Goal: Contribute content

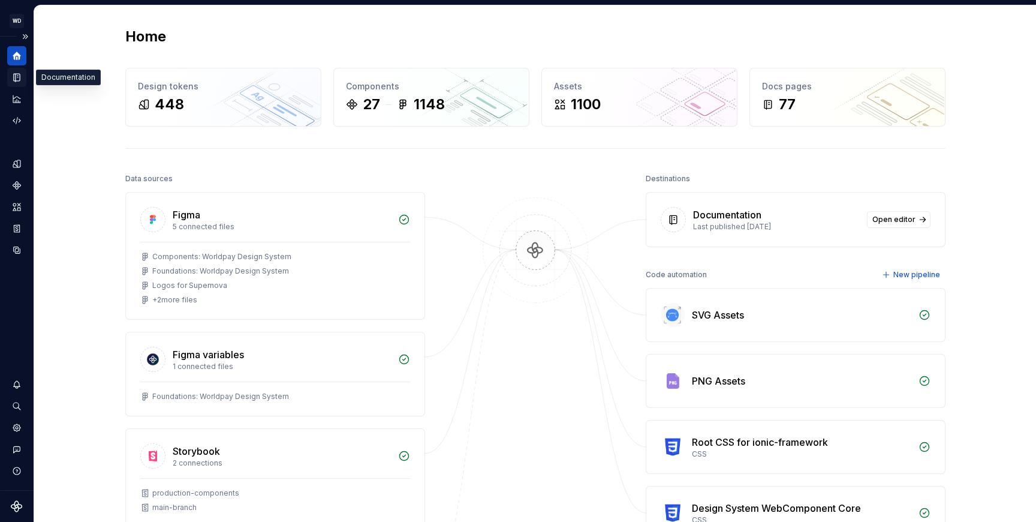
click at [20, 76] on icon "Documentation" at bounding box center [16, 77] width 11 height 11
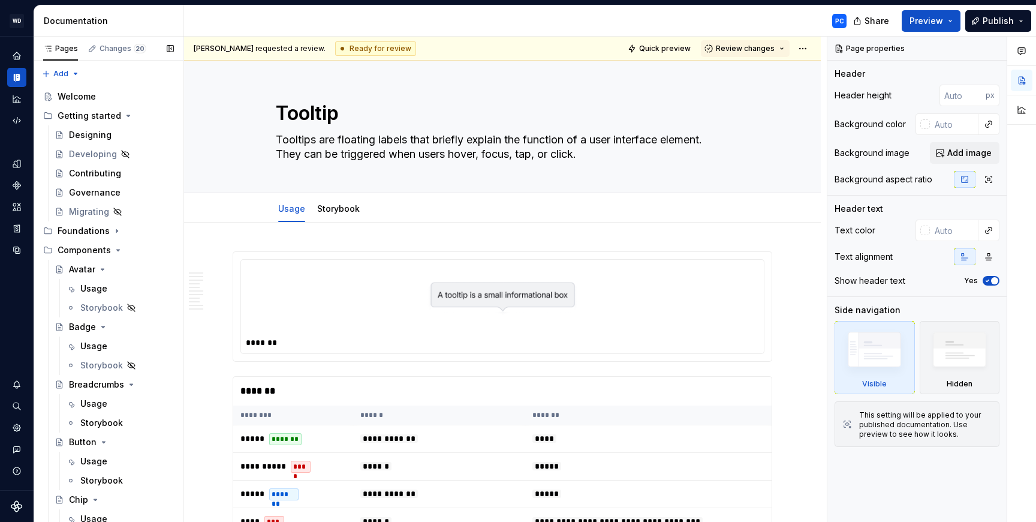
type textarea "*"
